Goal: Navigation & Orientation: Find specific page/section

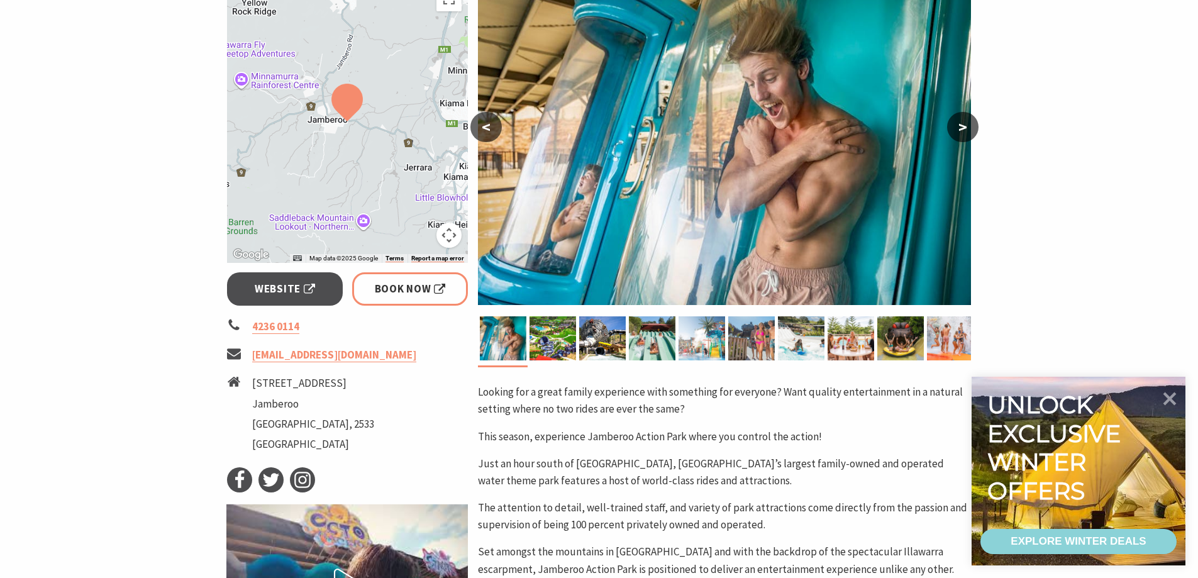
scroll to position [252, 0]
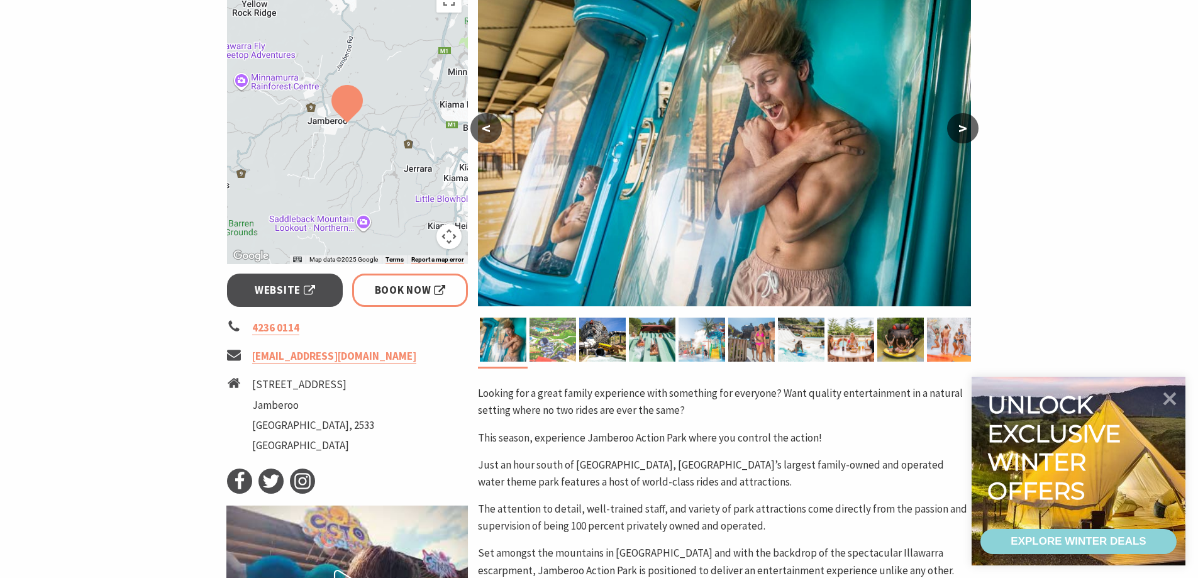
click at [548, 336] on img at bounding box center [553, 340] width 47 height 44
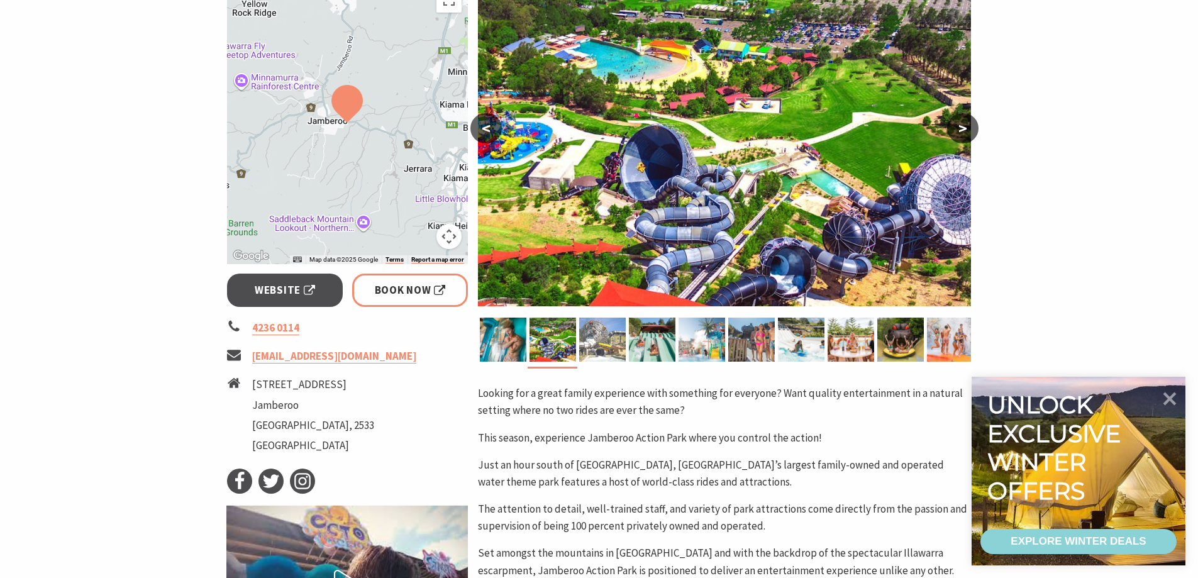
click at [598, 336] on img at bounding box center [602, 340] width 47 height 44
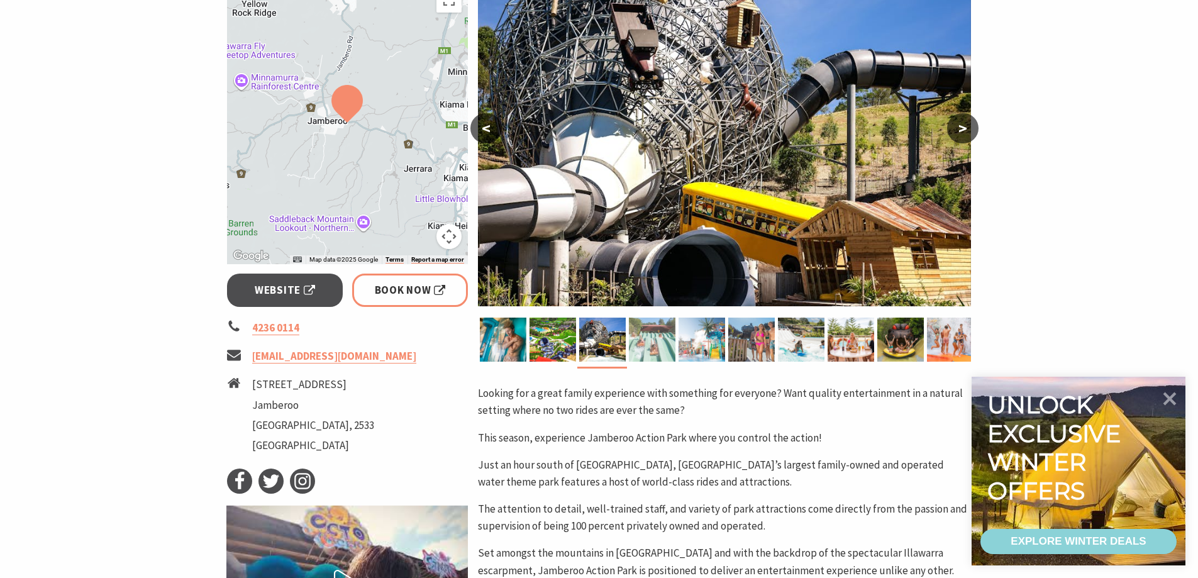
click at [649, 340] on img at bounding box center [652, 340] width 47 height 44
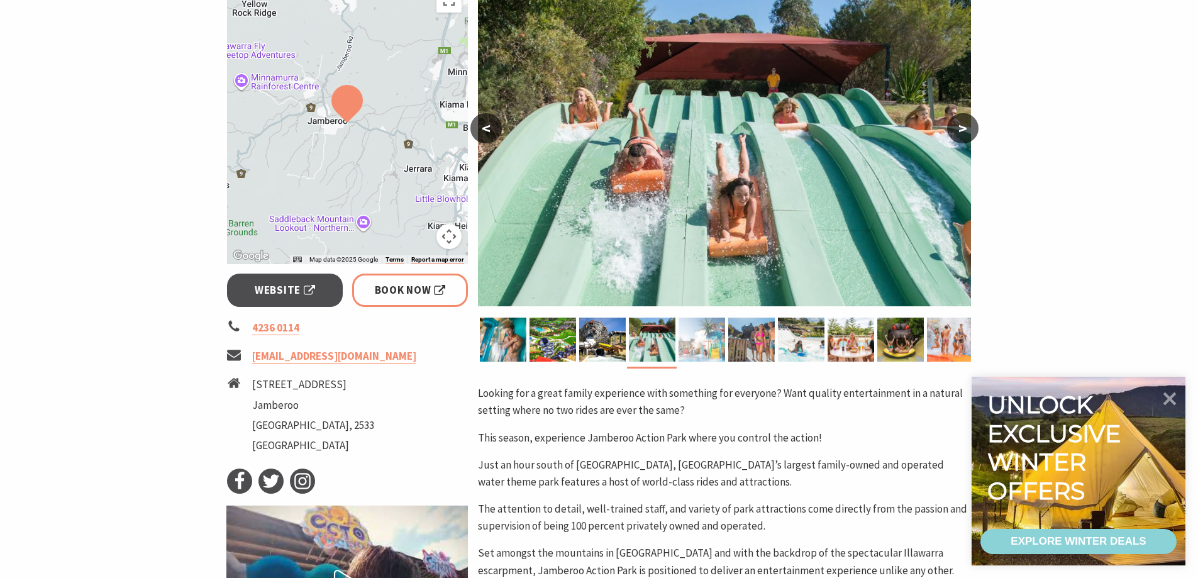
click at [702, 343] on img at bounding box center [702, 340] width 47 height 44
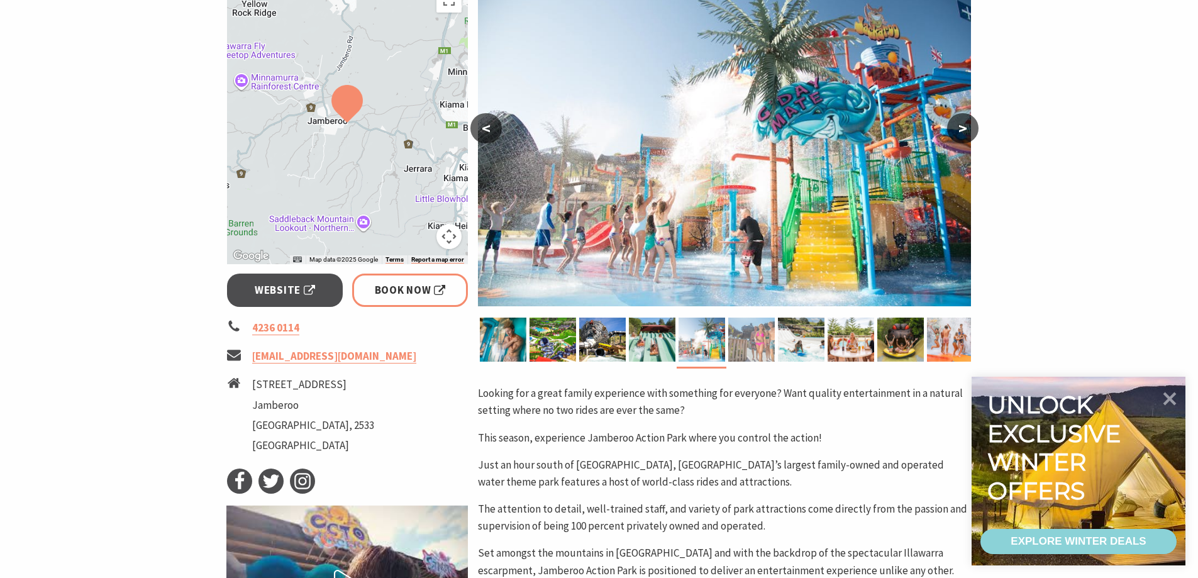
click at [758, 345] on img at bounding box center [751, 340] width 47 height 44
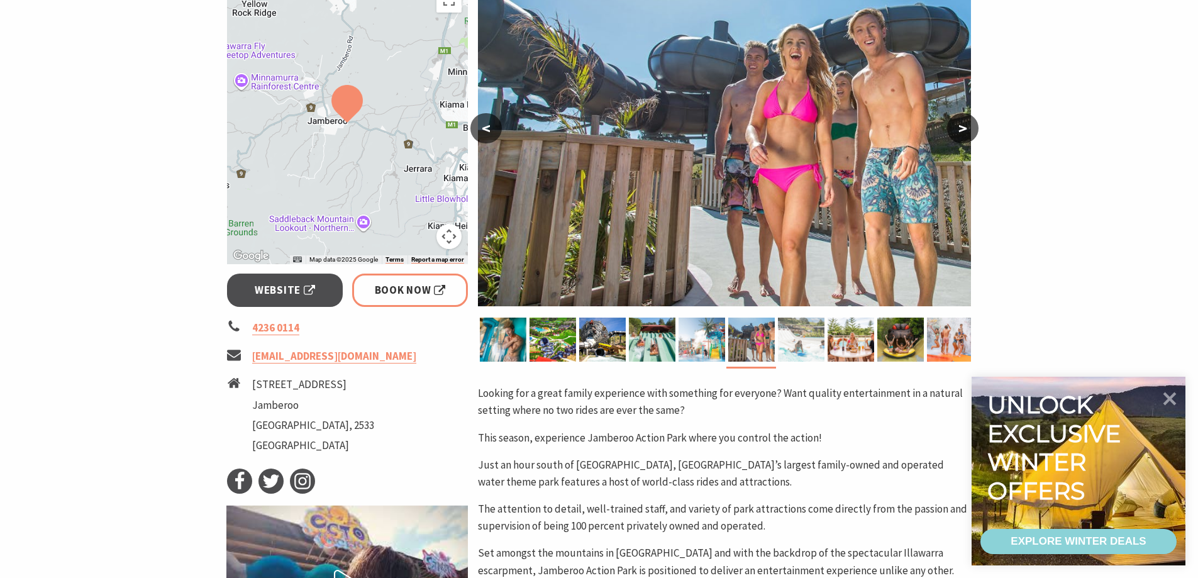
click at [803, 343] on img at bounding box center [801, 340] width 47 height 44
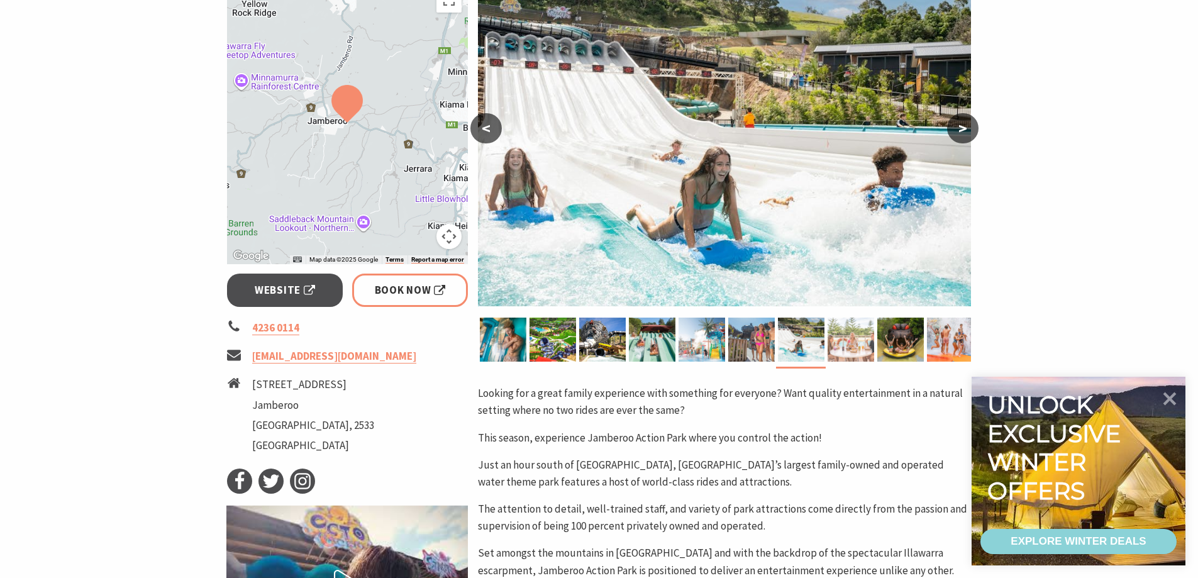
click at [851, 342] on img at bounding box center [851, 340] width 47 height 44
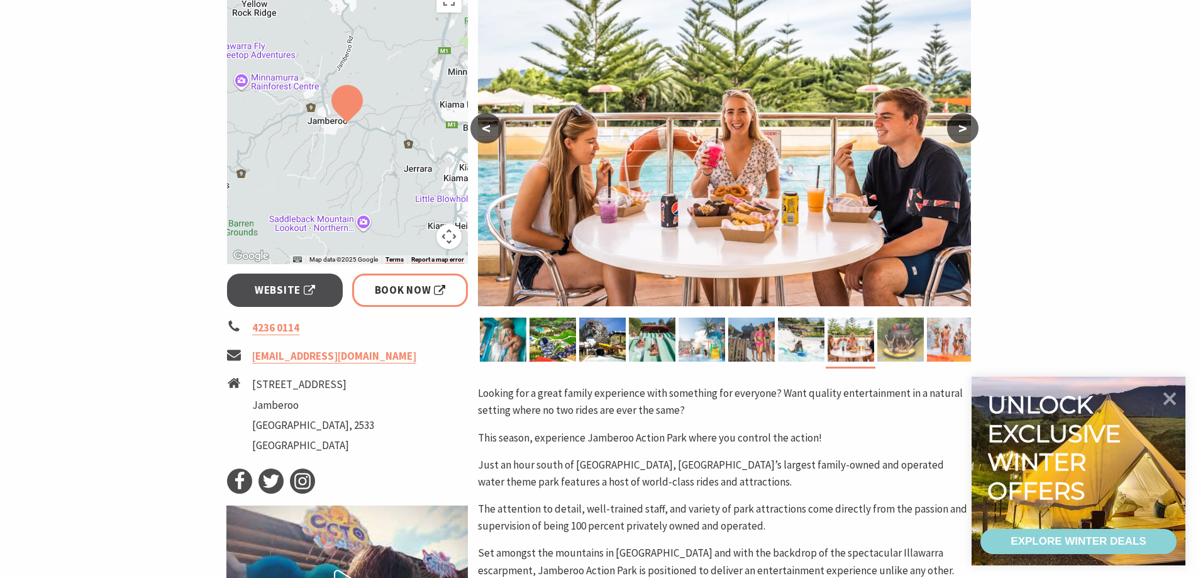
click at [898, 339] on img at bounding box center [901, 340] width 47 height 44
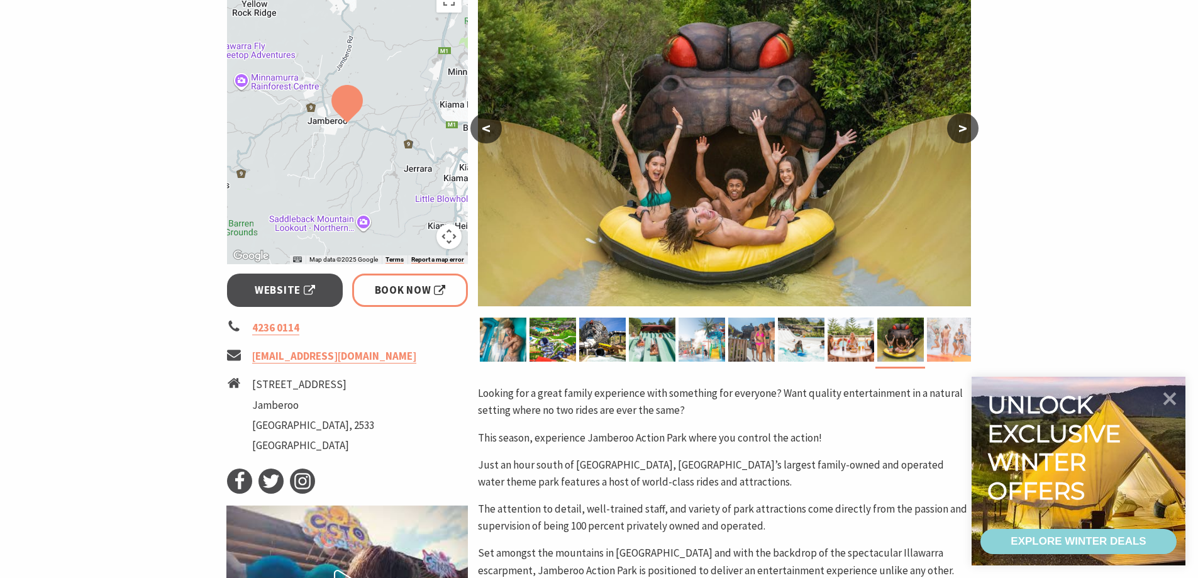
click at [944, 337] on img at bounding box center [950, 340] width 47 height 44
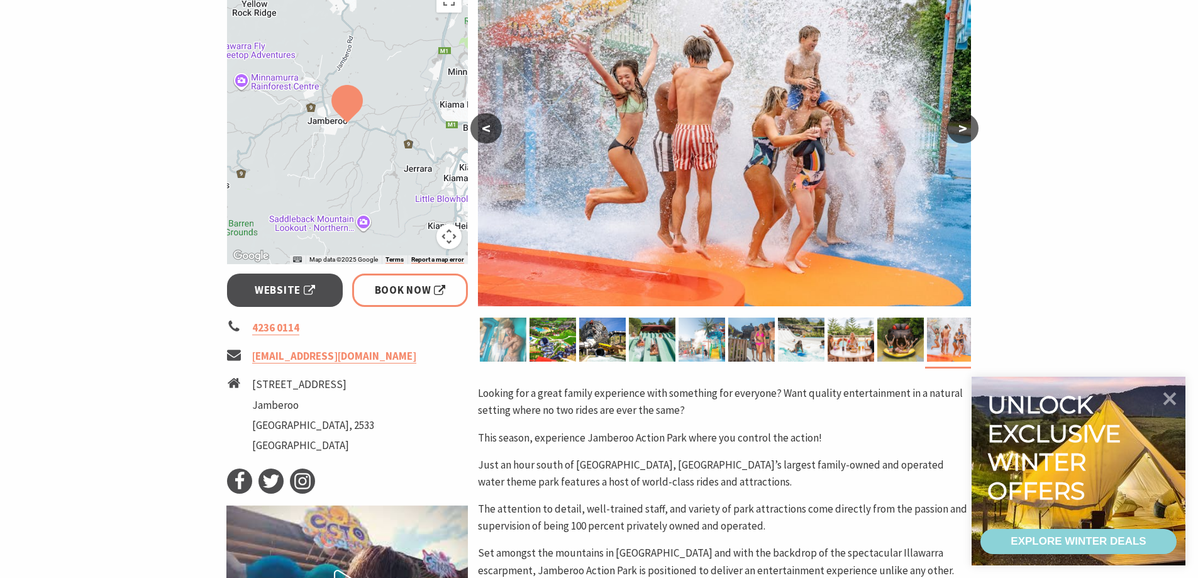
click at [510, 345] on img at bounding box center [503, 340] width 47 height 44
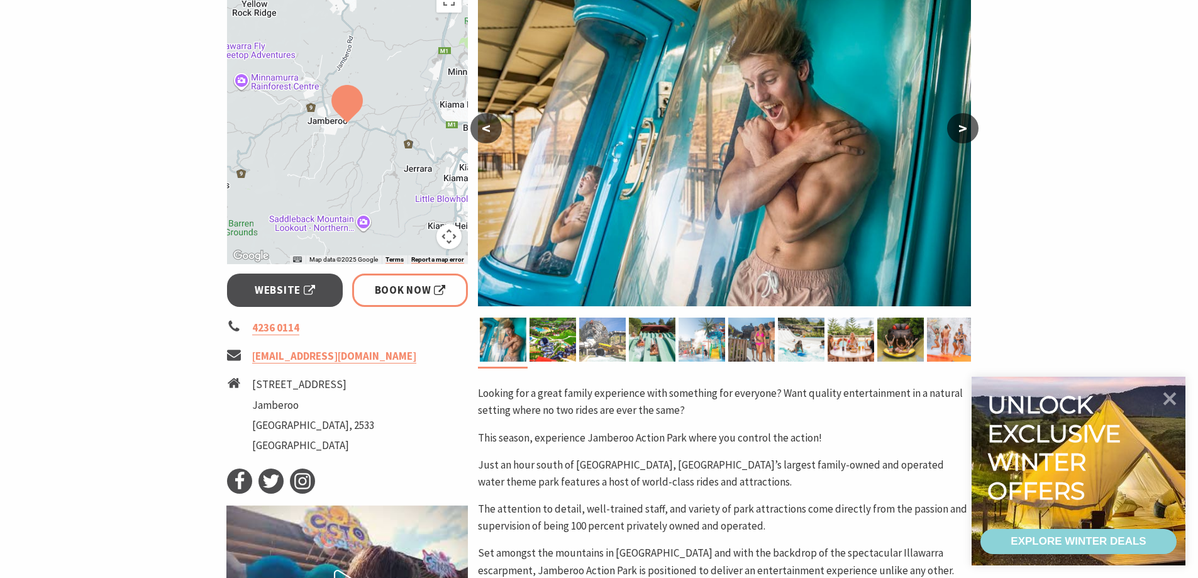
click at [606, 338] on img at bounding box center [602, 340] width 47 height 44
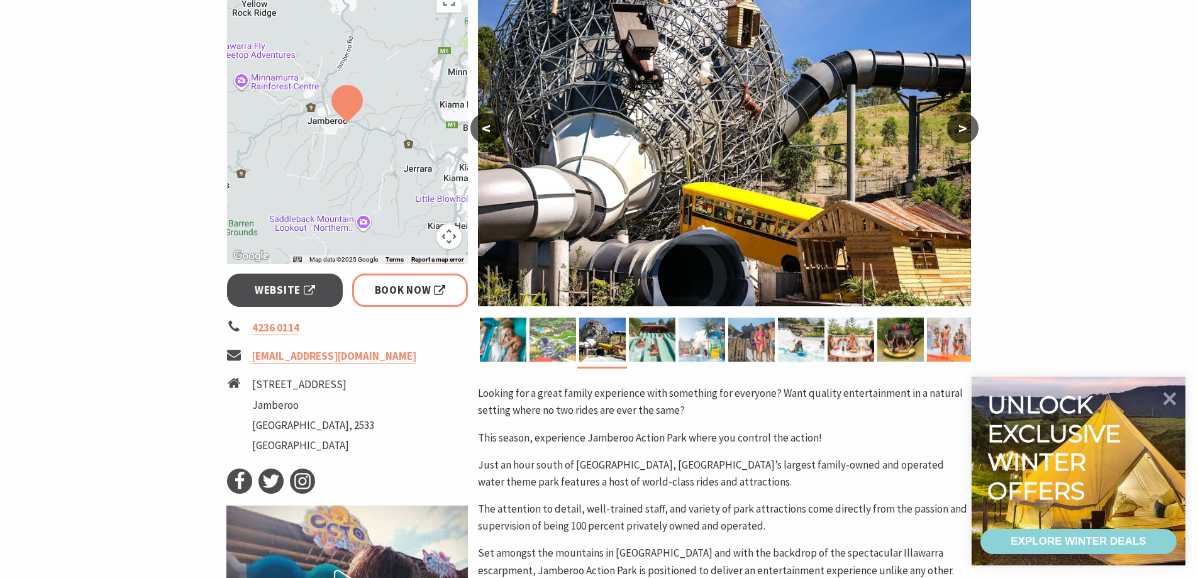
click at [566, 347] on img at bounding box center [553, 340] width 47 height 44
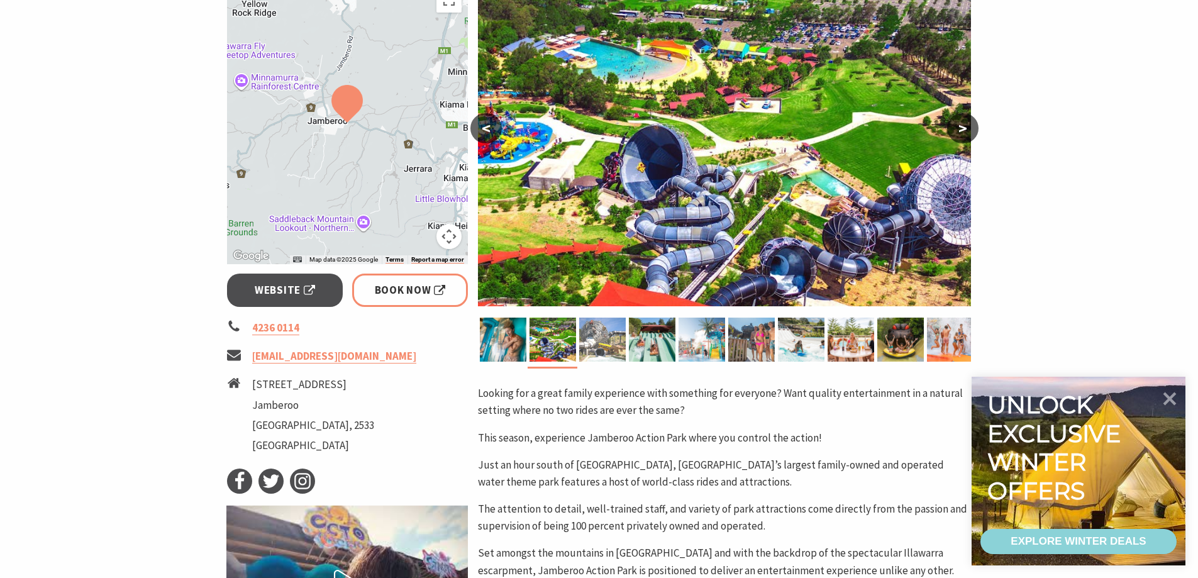
click at [608, 345] on img at bounding box center [602, 340] width 47 height 44
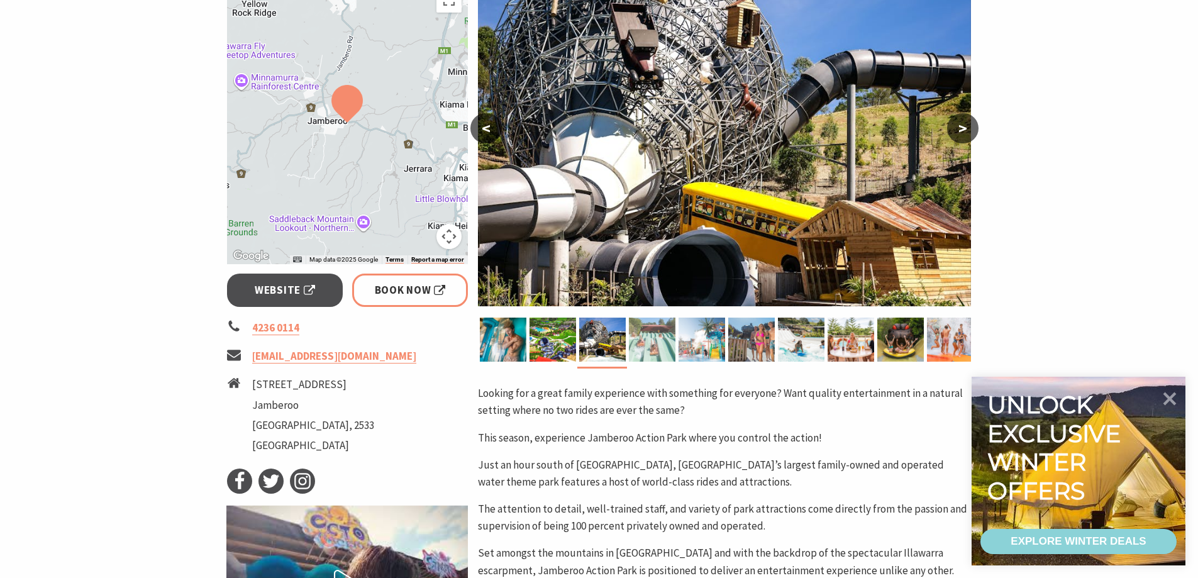
click at [649, 337] on img at bounding box center [652, 340] width 47 height 44
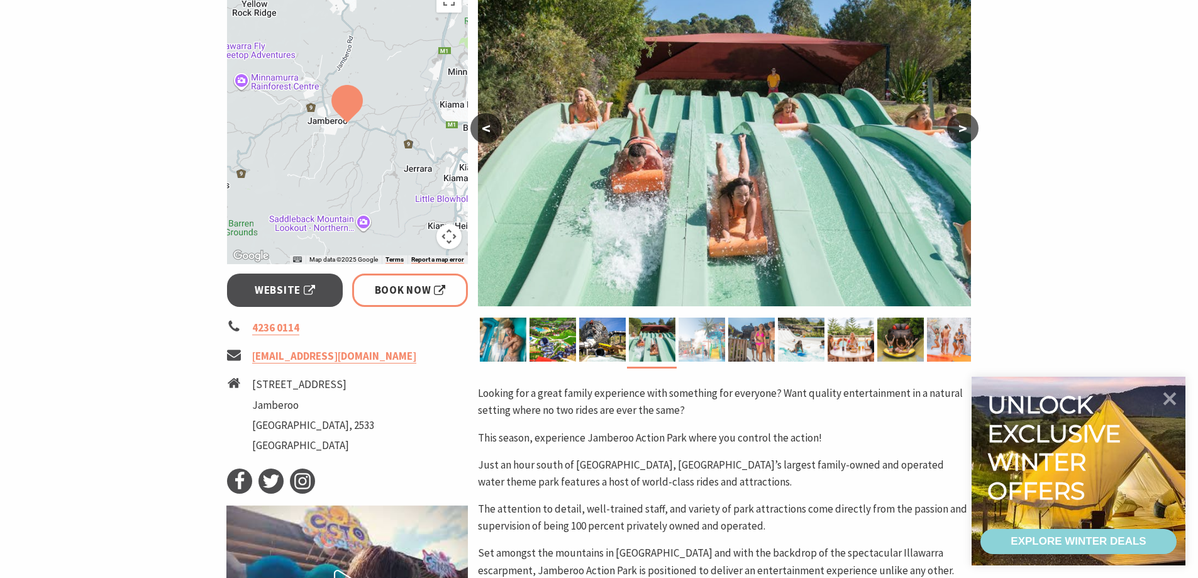
click at [693, 329] on img at bounding box center [702, 340] width 47 height 44
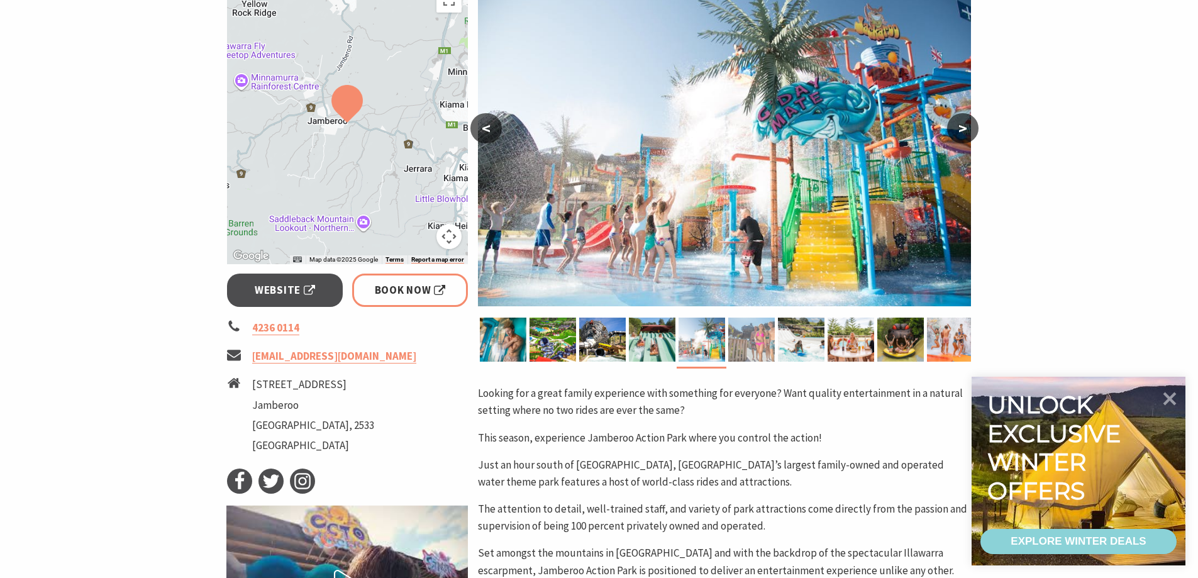
click at [740, 331] on img at bounding box center [751, 340] width 47 height 44
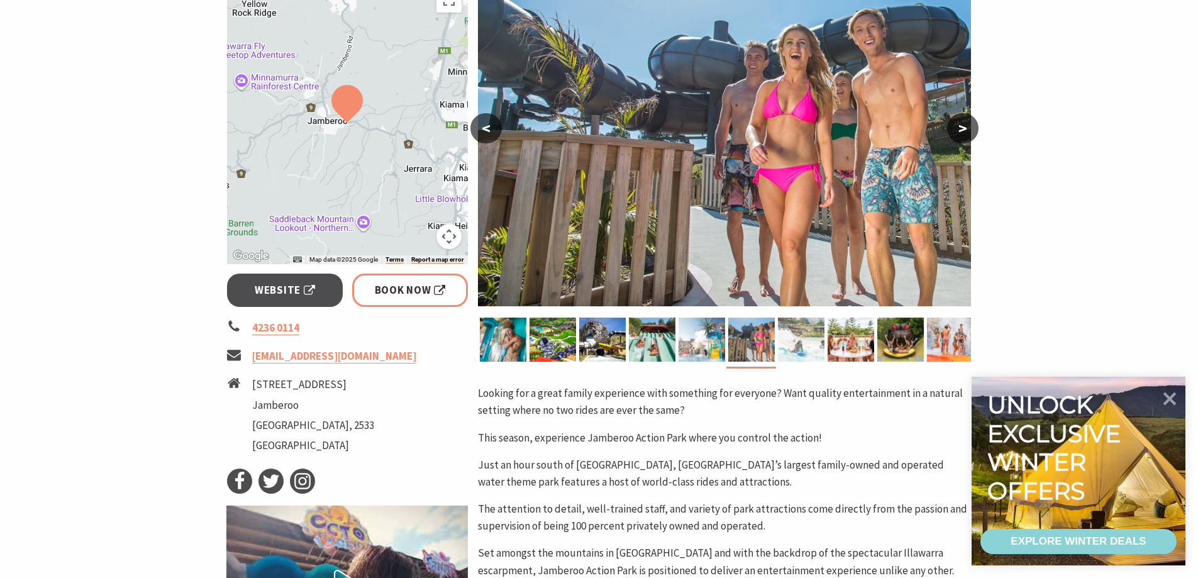
click at [789, 329] on img at bounding box center [801, 340] width 47 height 44
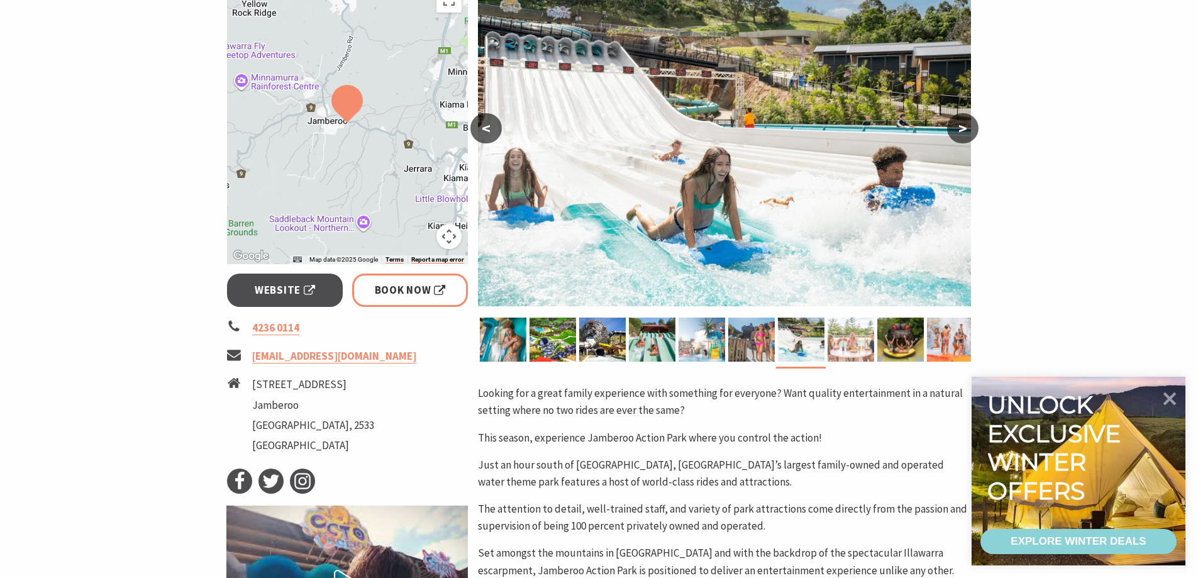
click at [849, 329] on img at bounding box center [851, 340] width 47 height 44
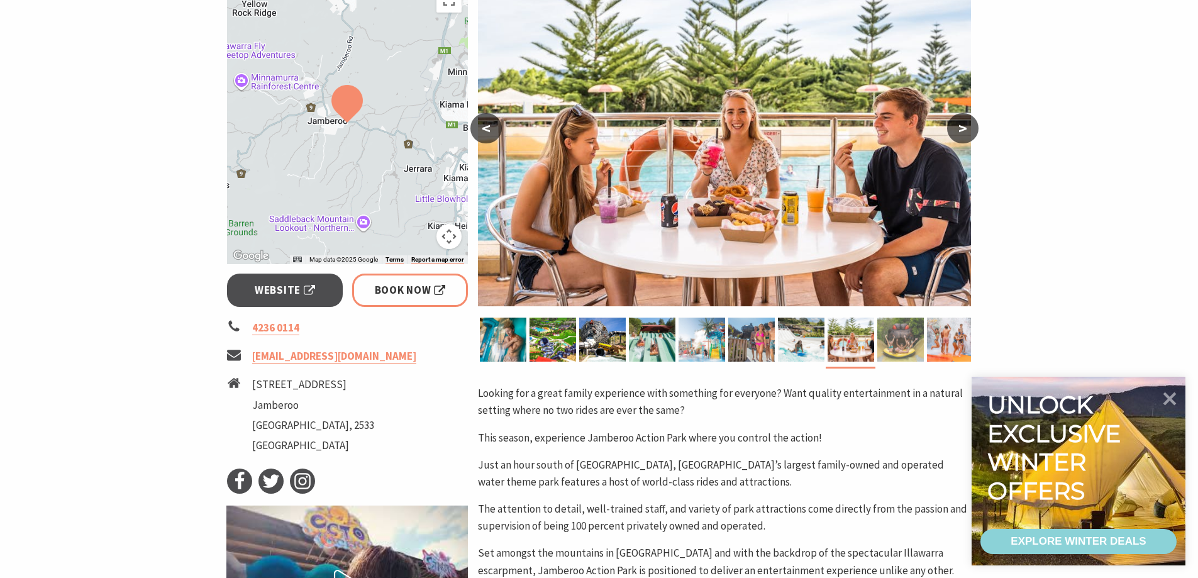
click at [892, 338] on img at bounding box center [901, 340] width 47 height 44
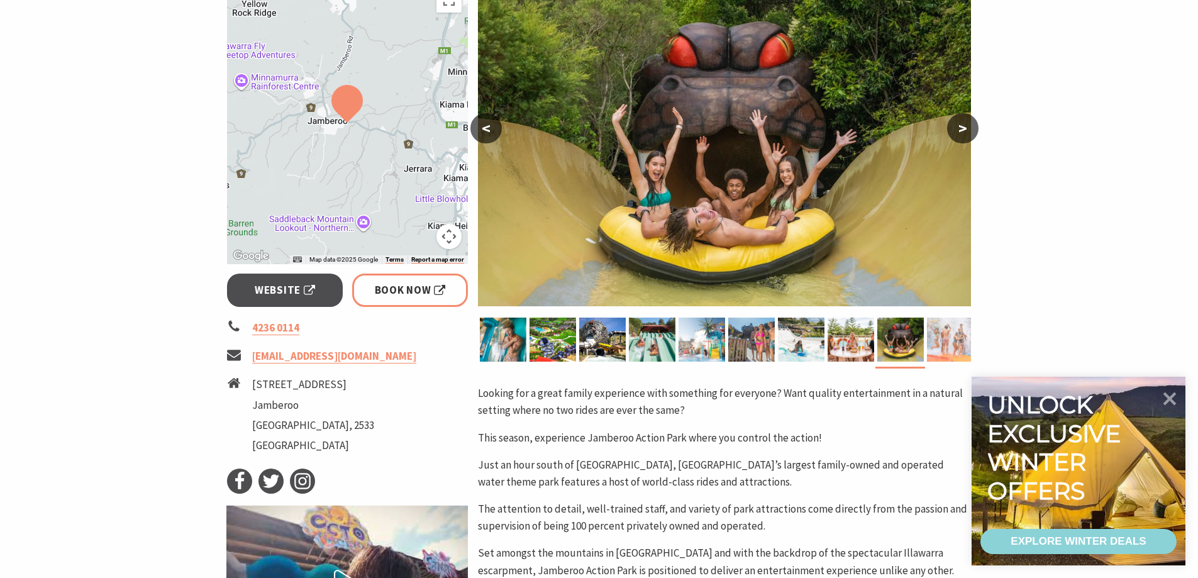
click at [932, 332] on img at bounding box center [950, 340] width 47 height 44
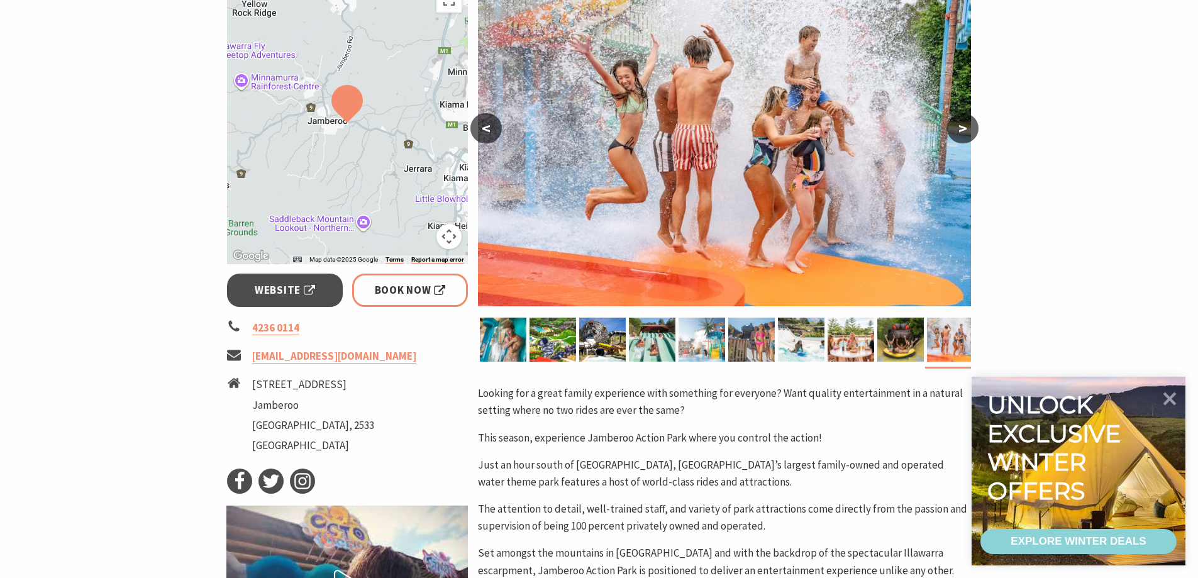
click at [966, 131] on button ">" at bounding box center [962, 128] width 31 height 30
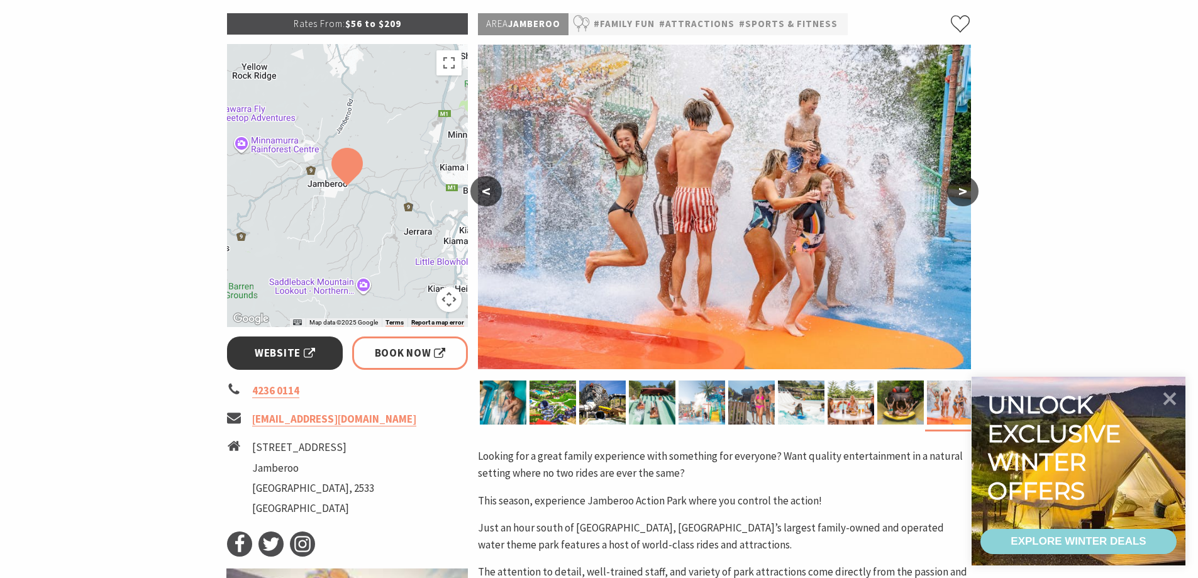
click at [256, 354] on span "Website" at bounding box center [285, 353] width 60 height 17
